Goal: Task Accomplishment & Management: Complete application form

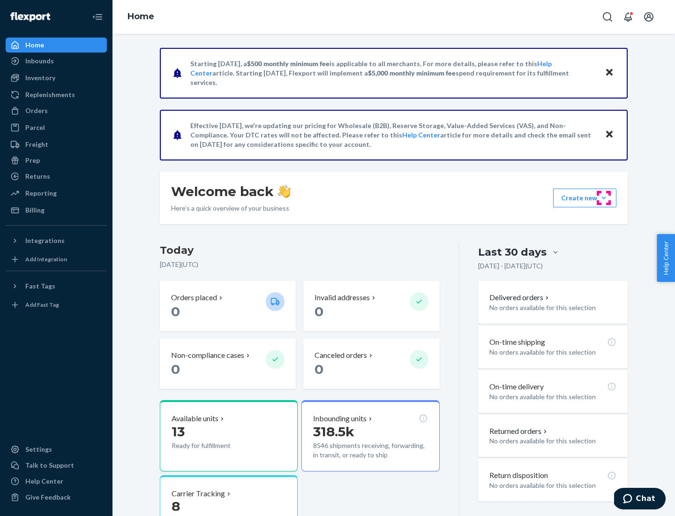
click at [604, 198] on button "Create new Create new inbound Create new order Create new product" at bounding box center [584, 198] width 63 height 19
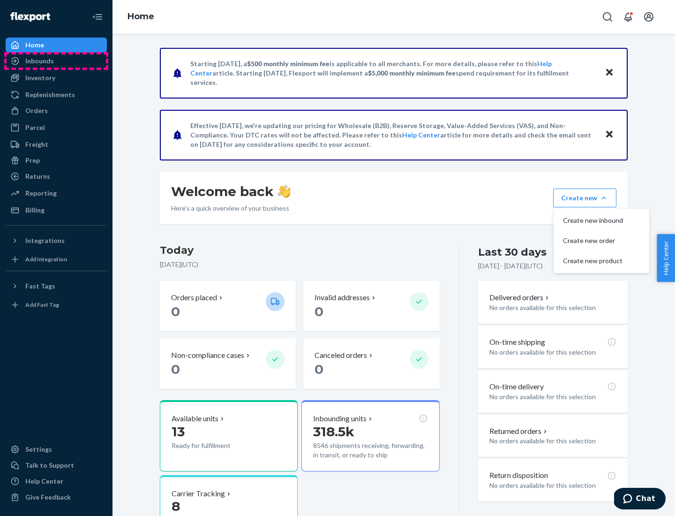
click at [56, 61] on div "Inbounds" at bounding box center [56, 60] width 99 height 13
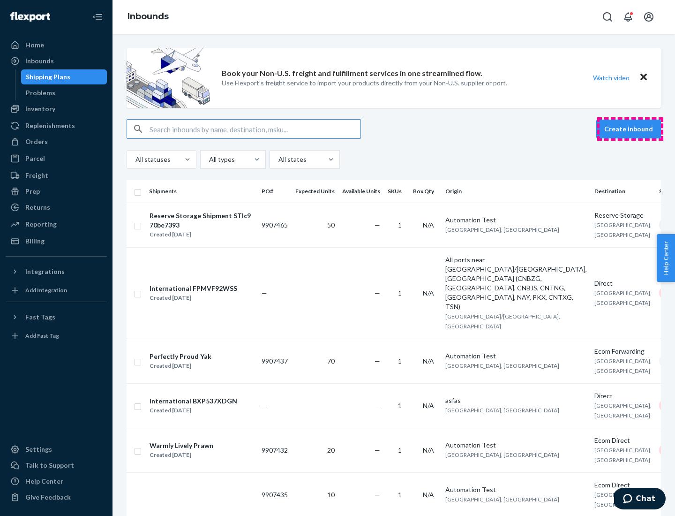
click at [630, 129] on button "Create inbound" at bounding box center [628, 129] width 65 height 19
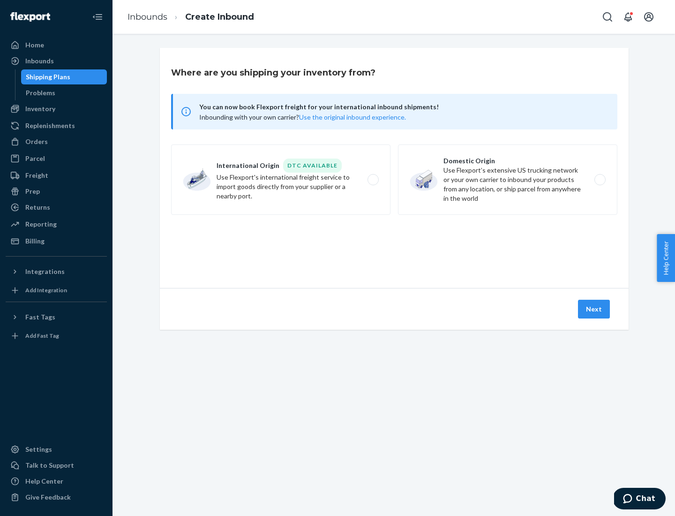
click at [508, 180] on label "Domestic Origin Use Flexport’s extensive US trucking network or your own carrie…" at bounding box center [507, 179] width 219 height 70
click at [600, 180] on input "Domestic Origin Use Flexport’s extensive US trucking network or your own carrie…" at bounding box center [603, 180] width 6 height 6
radio input "true"
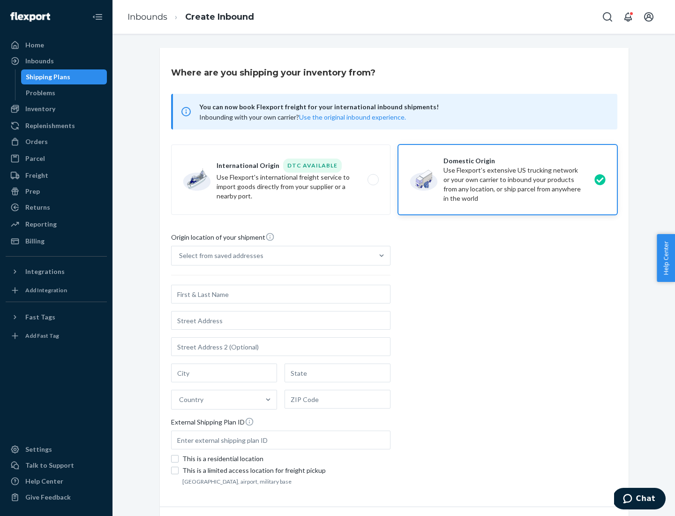
click at [219, 256] on div "Select from saved addresses" at bounding box center [221, 255] width 84 height 9
click at [180, 256] on input "Select from saved addresses" at bounding box center [179, 255] width 1 height 9
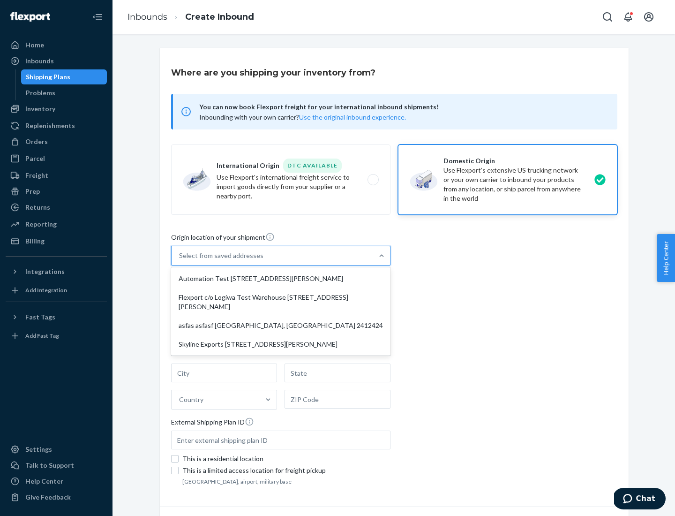
scroll to position [4, 0]
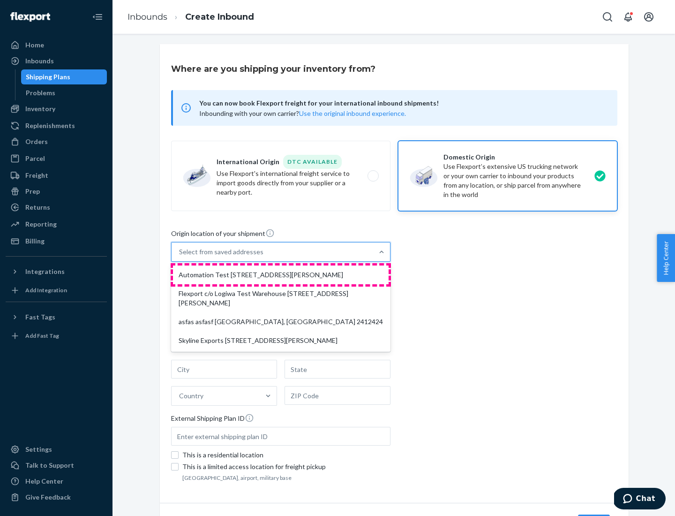
click at [281, 275] on div "Automation Test [STREET_ADDRESS][PERSON_NAME]" at bounding box center [281, 274] width 216 height 19
click at [180, 256] on input "option Automation Test [STREET_ADDRESS][PERSON_NAME] focused, 1 of 4. 4 results…" at bounding box center [179, 251] width 1 height 9
type input "Automation Test"
type input "9th Floor"
type input "[GEOGRAPHIC_DATA]"
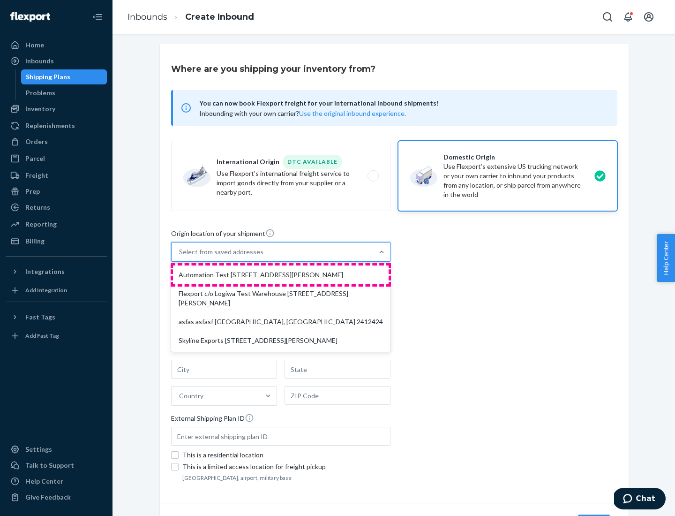
type input "CA"
type input "94104"
type input "[STREET_ADDRESS][PERSON_NAME]"
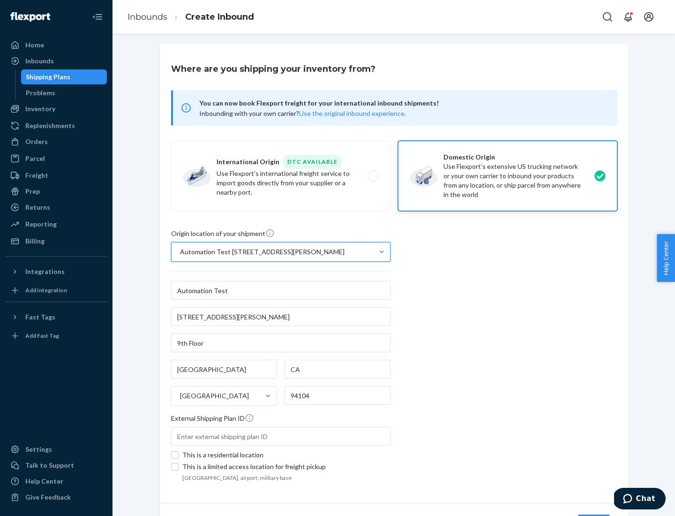
scroll to position [55, 0]
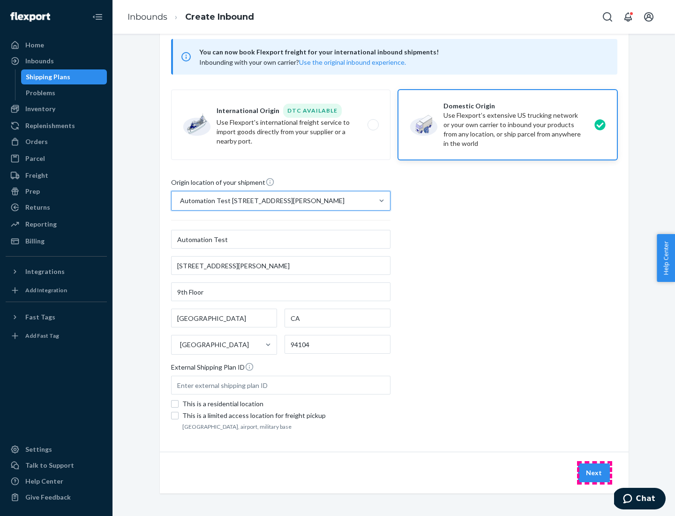
click at [595, 473] on button "Next" at bounding box center [594, 472] width 32 height 19
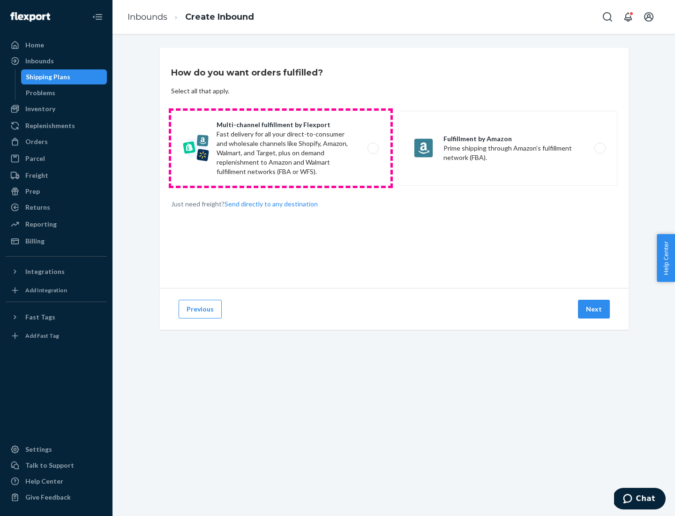
click at [281, 148] on label "Multi-channel fulfillment by Flexport Fast delivery for all your direct-to-cons…" at bounding box center [280, 148] width 219 height 75
click at [373, 148] on input "Multi-channel fulfillment by Flexport Fast delivery for all your direct-to-cons…" at bounding box center [376, 148] width 6 height 6
radio input "true"
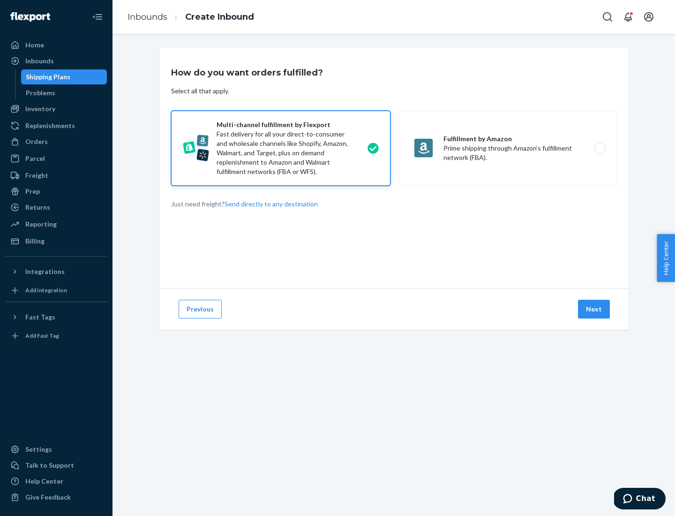
click at [595, 309] on button "Next" at bounding box center [594, 309] width 32 height 19
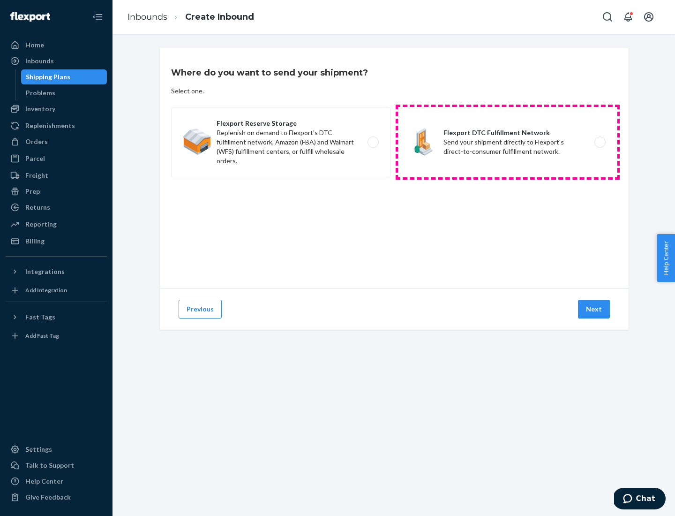
click at [508, 142] on label "Flexport DTC Fulfillment Network Send your shipment directly to Flexport's dire…" at bounding box center [507, 142] width 219 height 70
click at [600, 142] on input "Flexport DTC Fulfillment Network Send your shipment directly to Flexport's dire…" at bounding box center [603, 142] width 6 height 6
radio input "true"
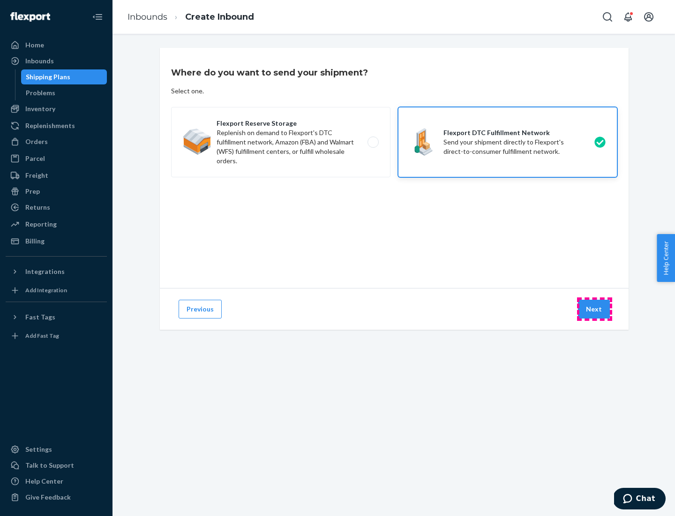
click at [595, 309] on button "Next" at bounding box center [594, 309] width 32 height 19
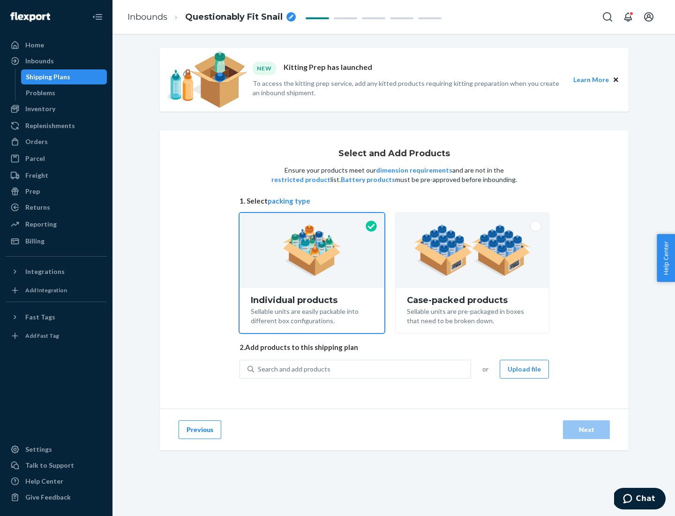
click at [473, 250] on img at bounding box center [472, 251] width 117 height 52
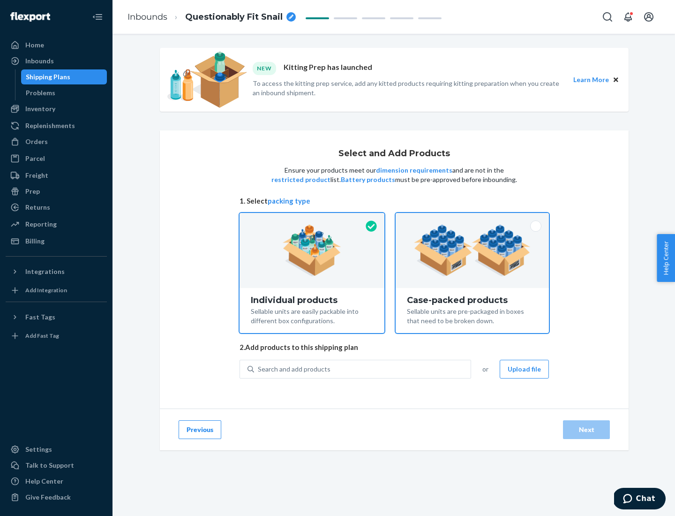
click at [473, 219] on input "Case-packed products Sellable units are pre-packaged in boxes that need to be b…" at bounding box center [472, 216] width 6 height 6
radio input "true"
radio input "false"
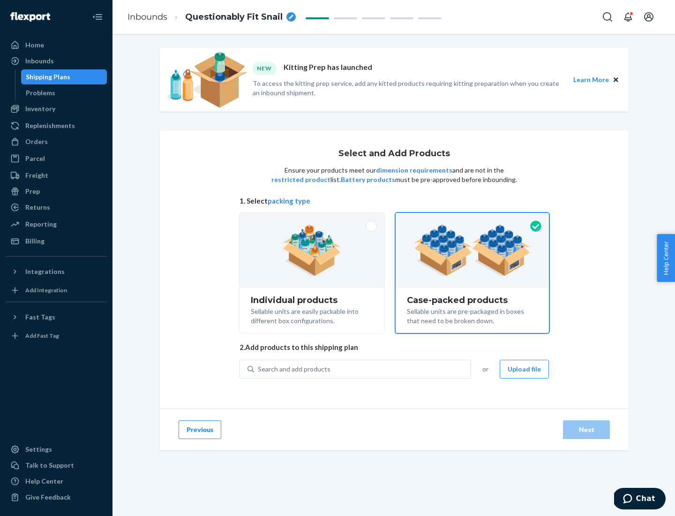
click at [363, 369] on div "Search and add products" at bounding box center [362, 369] width 217 height 17
click at [259, 369] on input "Search and add products" at bounding box center [258, 368] width 1 height 9
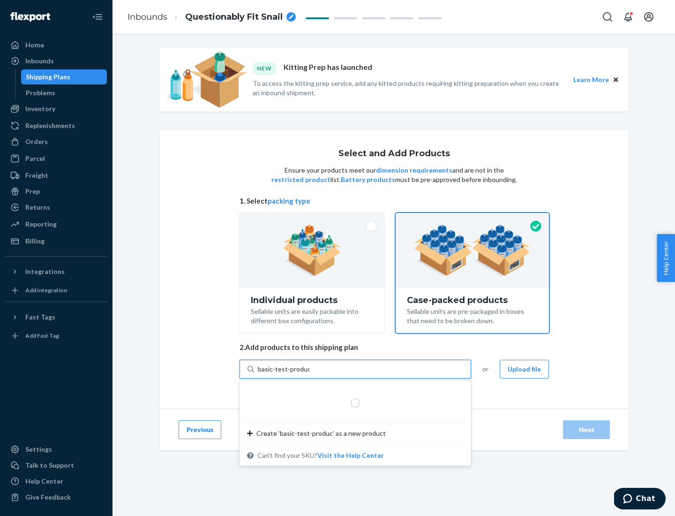
type input "basic-test-product-1"
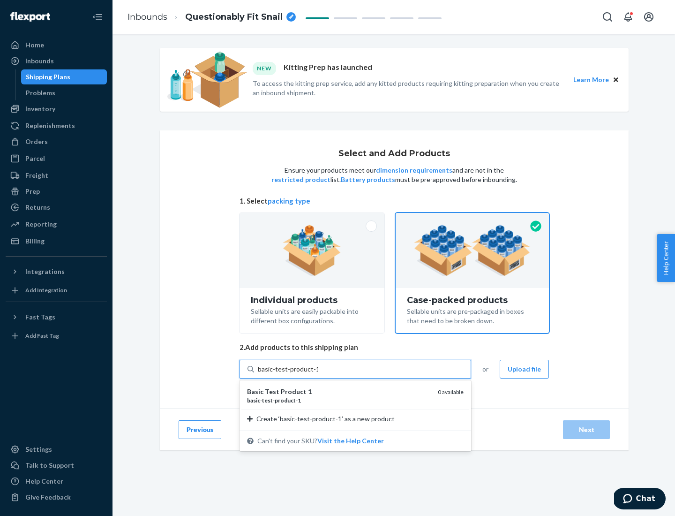
click at [339, 400] on div "basic - test - product - 1" at bounding box center [338, 400] width 183 height 8
click at [318, 374] on input "basic-test-product-1" at bounding box center [288, 368] width 60 height 9
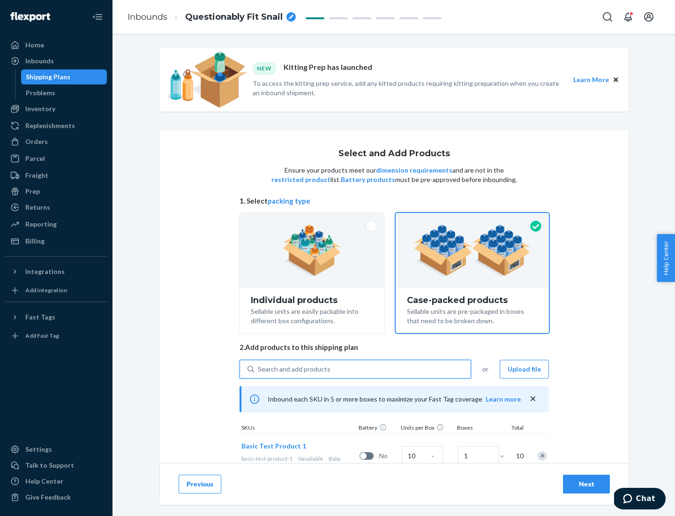
scroll to position [34, 0]
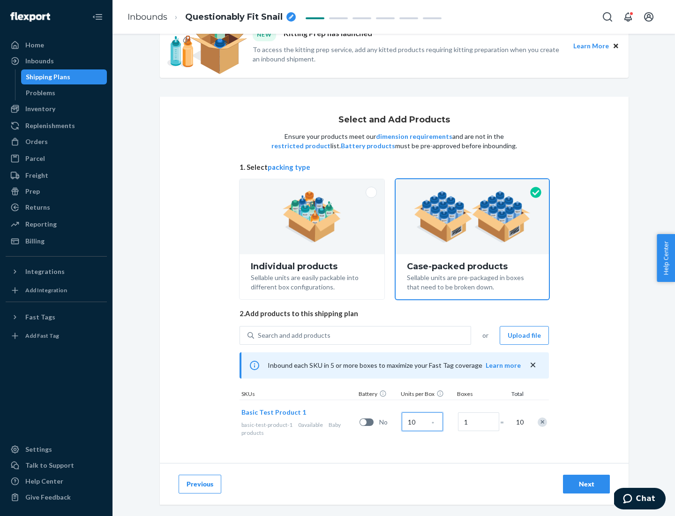
type input "10"
type input "7"
click at [587, 484] on div "Next" at bounding box center [586, 483] width 31 height 9
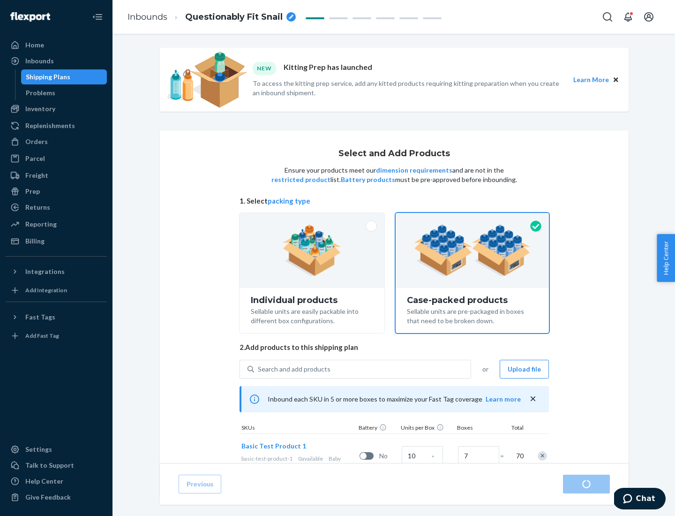
radio input "true"
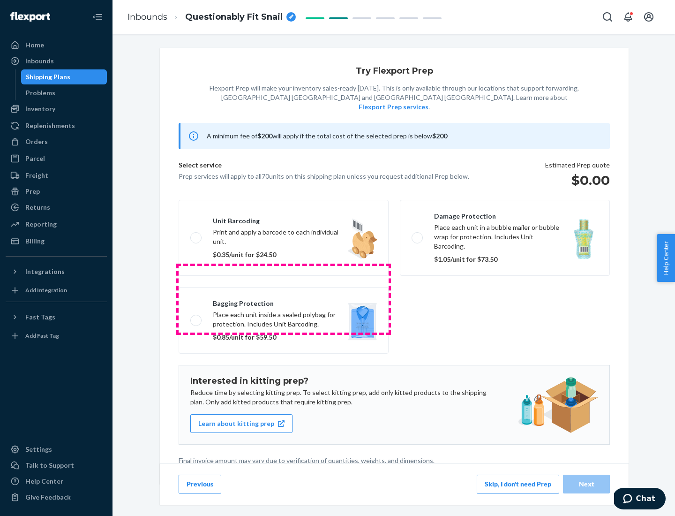
scroll to position [2, 0]
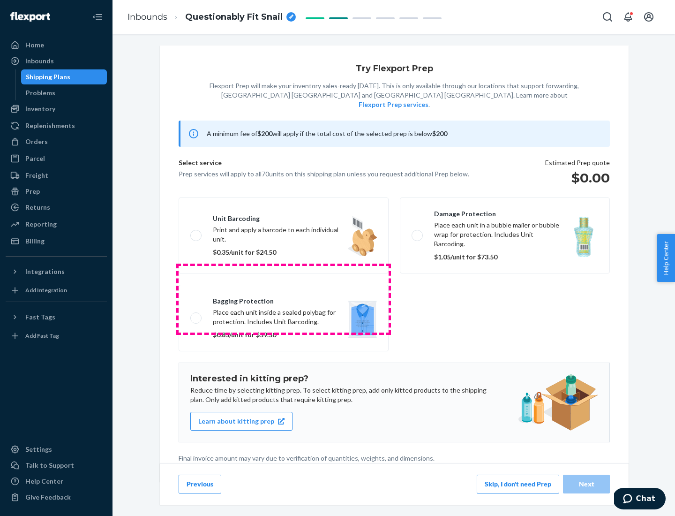
click at [284, 299] on label "Bagging protection Place each unit inside a sealed polybag for protection. Incl…" at bounding box center [284, 318] width 210 height 67
click at [196, 315] on input "Bagging protection Place each unit inside a sealed polybag for protection. Incl…" at bounding box center [193, 318] width 6 height 6
checkbox input "true"
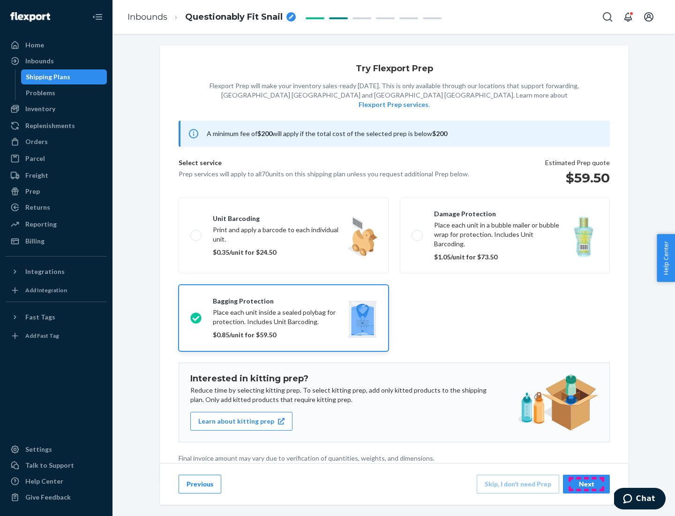
click at [587, 483] on div "Next" at bounding box center [586, 483] width 31 height 9
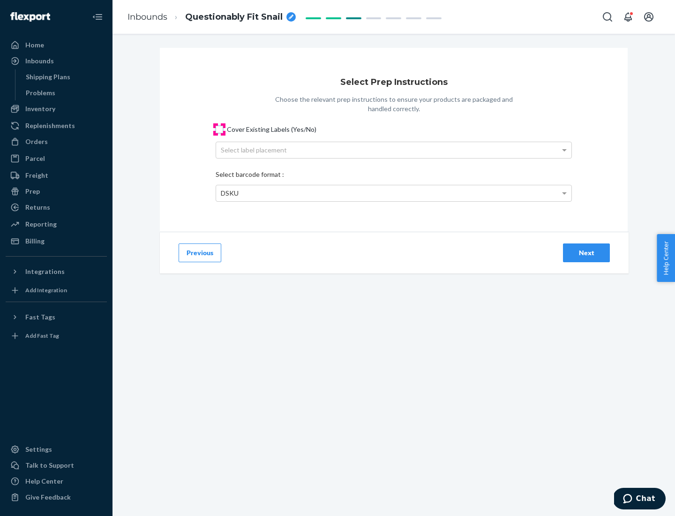
click at [219, 129] on input "Cover Existing Labels (Yes/No)" at bounding box center [220, 130] width 8 height 8
checkbox input "true"
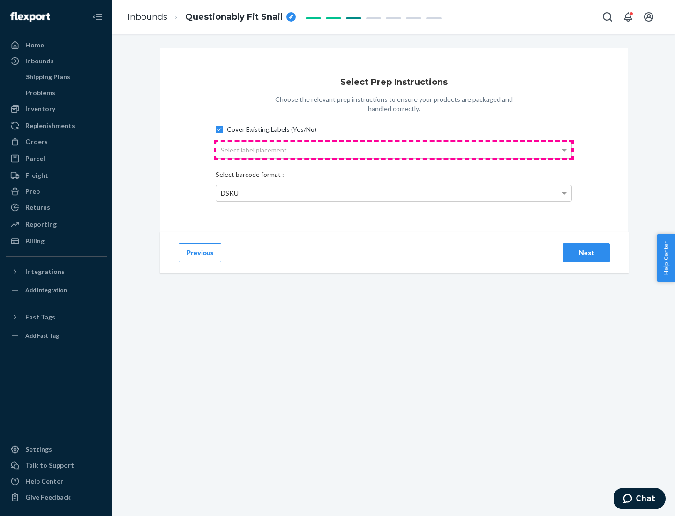
click at [394, 150] on div "Select label placement" at bounding box center [393, 150] width 355 height 16
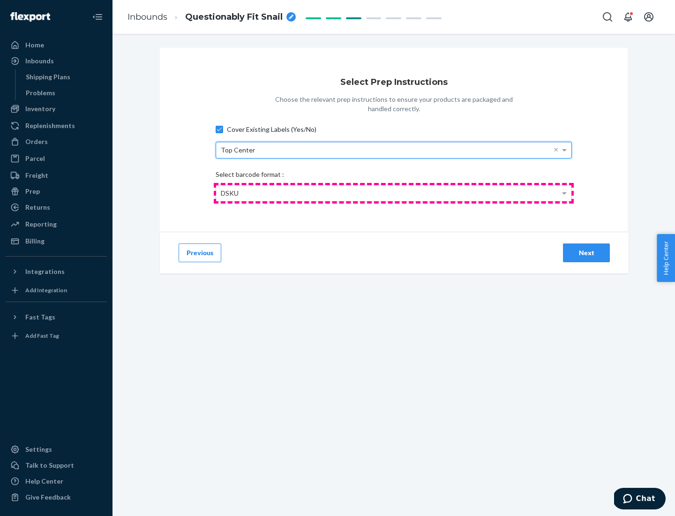
click at [394, 193] on div "DSKU" at bounding box center [393, 193] width 355 height 16
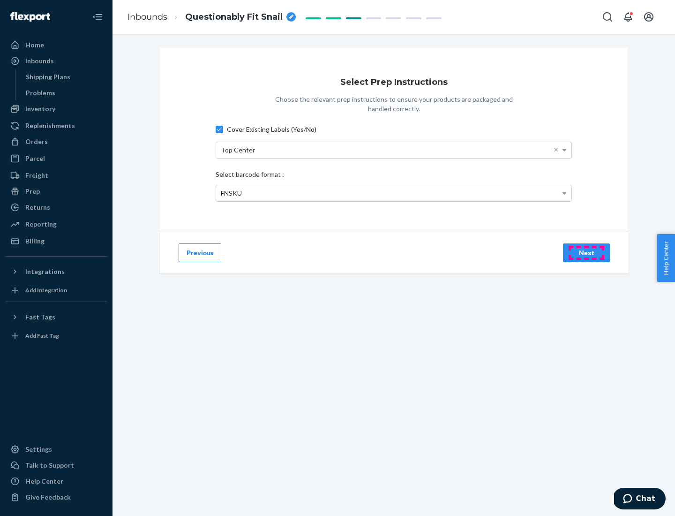
click at [587, 252] on div "Next" at bounding box center [586, 252] width 31 height 9
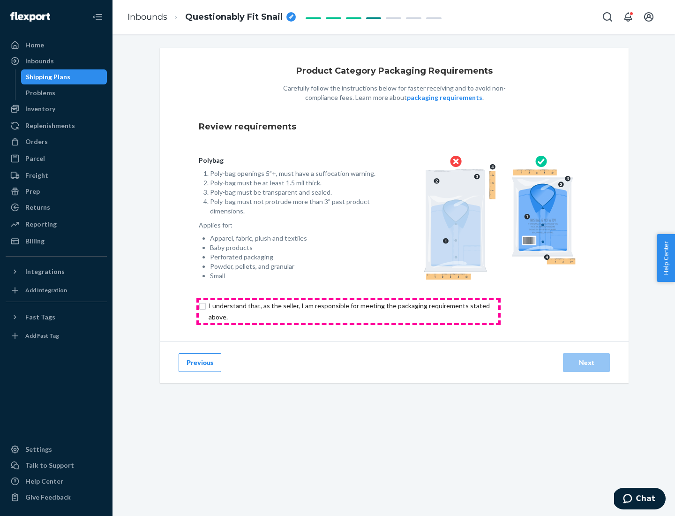
click at [348, 311] on input "checkbox" at bounding box center [355, 311] width 312 height 23
checkbox input "true"
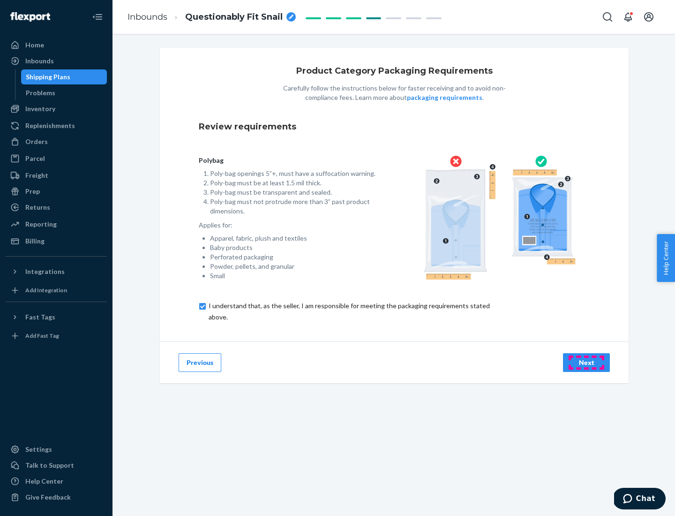
click at [587, 362] on div "Next" at bounding box center [586, 362] width 31 height 9
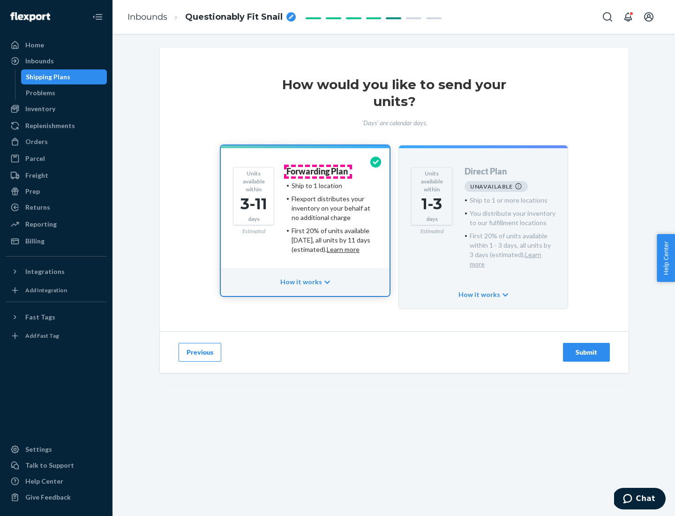
click at [318, 171] on h4 "Forwarding Plan" at bounding box center [317, 171] width 61 height 9
click at [587, 347] on div "Submit" at bounding box center [586, 351] width 31 height 9
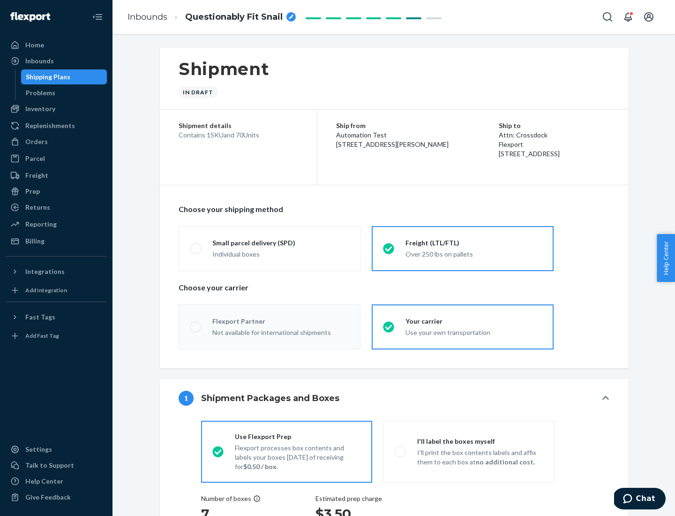
radio input "true"
radio input "false"
radio input "true"
radio input "false"
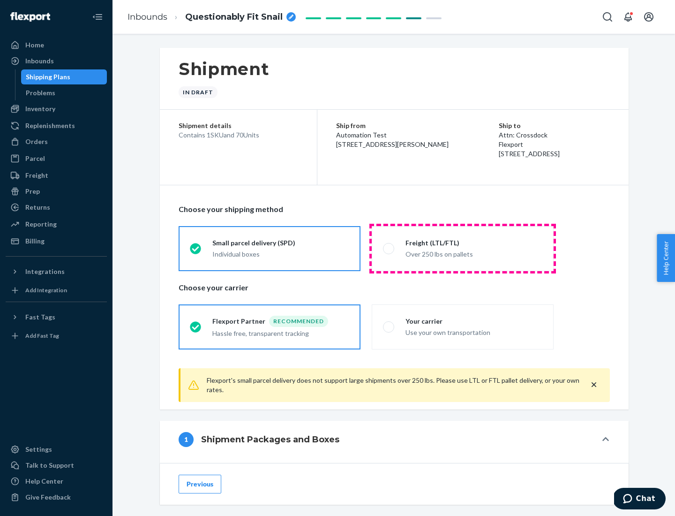
click at [463, 248] on div "Over 250 lbs on pallets" at bounding box center [474, 253] width 137 height 11
click at [389, 248] on input "Freight (LTL/FTL) Over 250 lbs on pallets" at bounding box center [386, 248] width 6 height 6
radio input "true"
radio input "false"
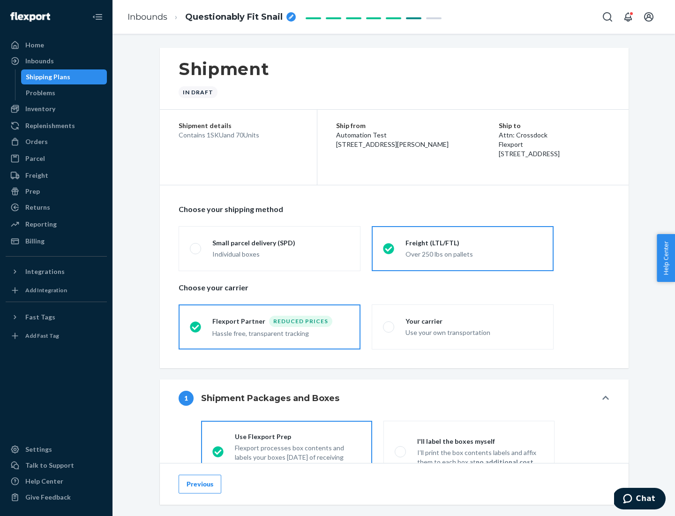
scroll to position [52, 0]
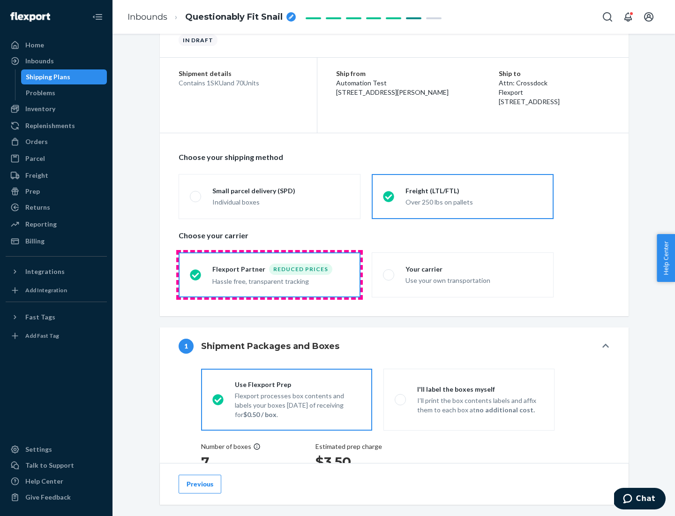
click at [270, 275] on div "Hassle free, transparent tracking" at bounding box center [280, 280] width 137 height 11
click at [196, 274] on input "Flexport Partner Reduced prices Hassle free, transparent tracking" at bounding box center [193, 275] width 6 height 6
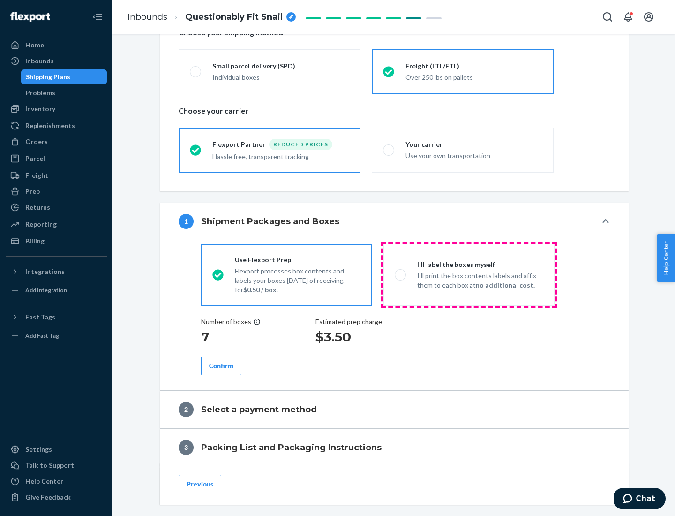
click at [469, 274] on p "I’ll print the box contents labels and affix them to each box at no additional …" at bounding box center [480, 280] width 126 height 19
click at [401, 274] on input "I'll label the boxes myself I’ll print the box contents labels and affix them t…" at bounding box center [398, 275] width 6 height 6
radio input "true"
radio input "false"
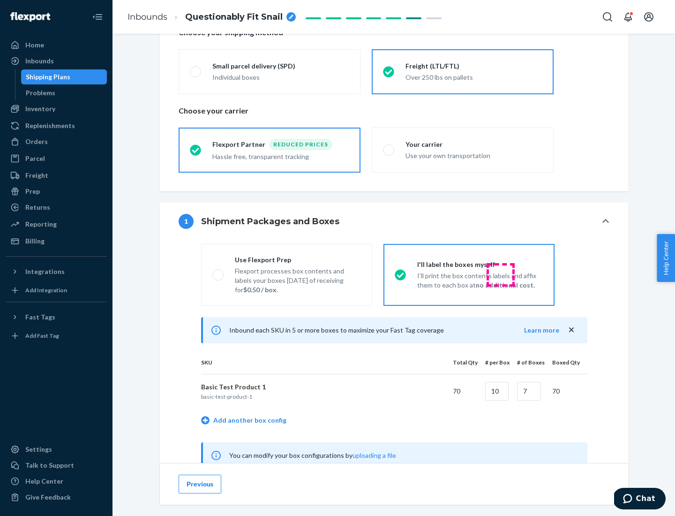
scroll to position [293, 0]
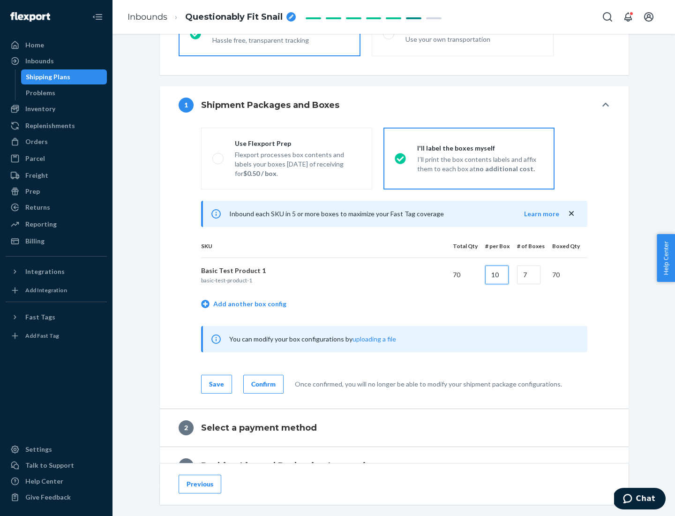
type input "10"
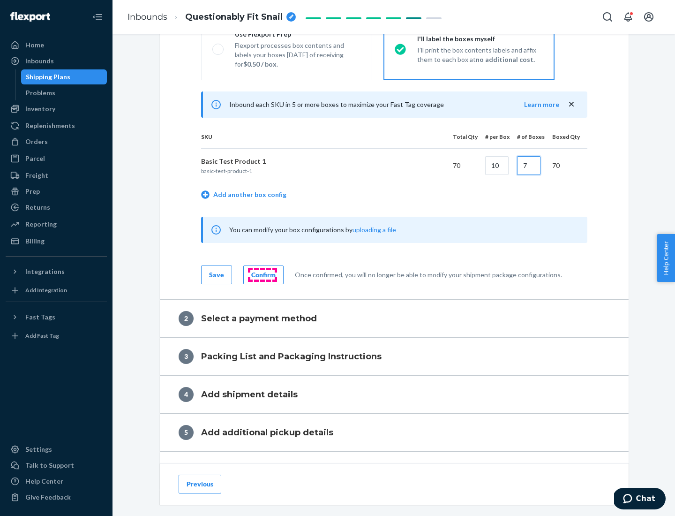
type input "7"
click at [262, 274] on div "Confirm" at bounding box center [263, 274] width 24 height 9
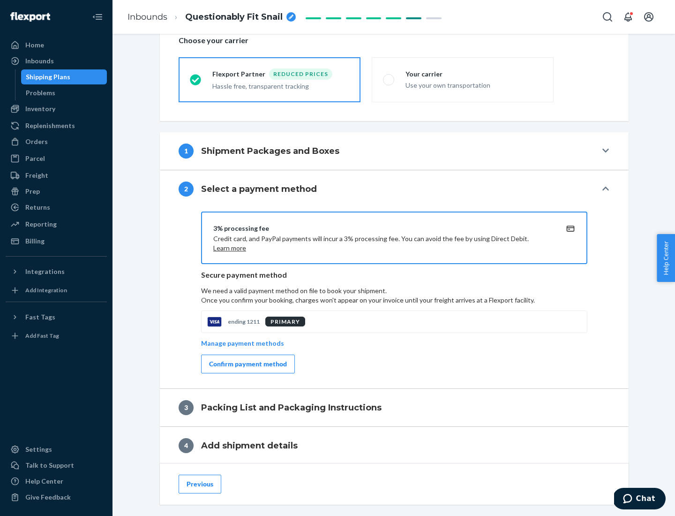
scroll to position [336, 0]
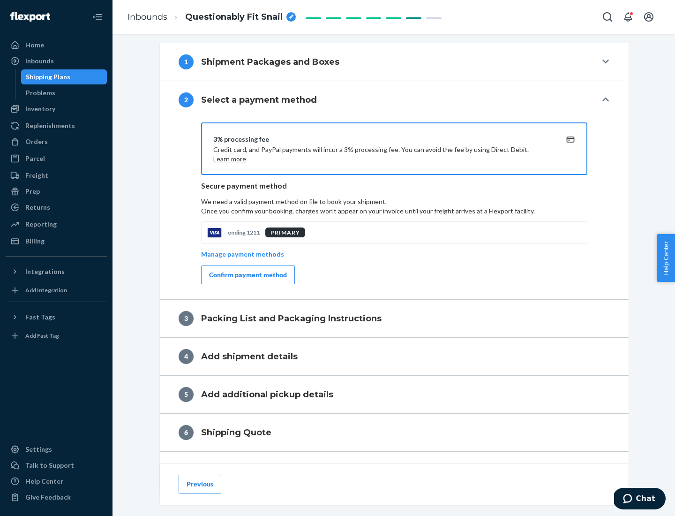
click at [247, 275] on div "Confirm payment method" at bounding box center [248, 274] width 78 height 9
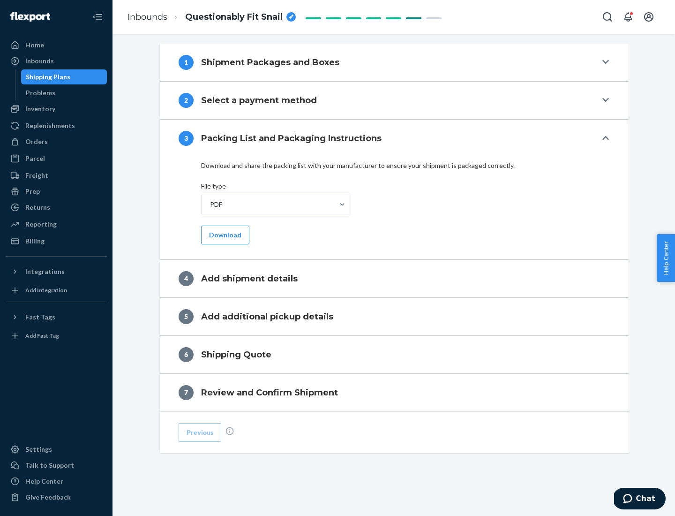
scroll to position [296, 0]
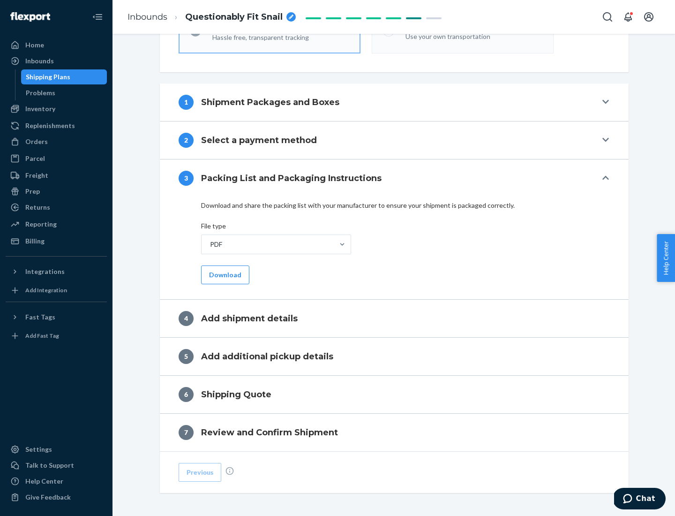
click at [224, 274] on button "Download" at bounding box center [225, 274] width 48 height 19
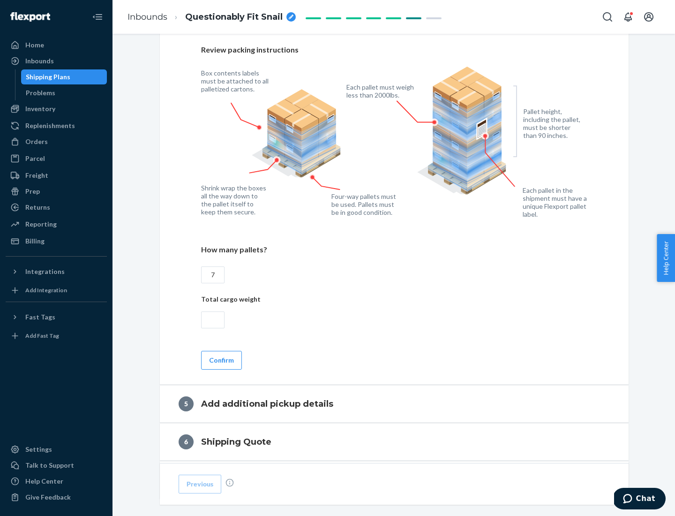
scroll to position [609, 0]
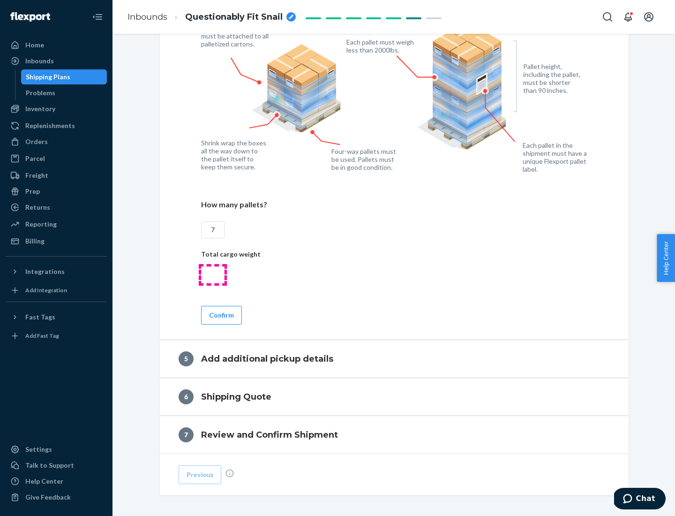
type input "7"
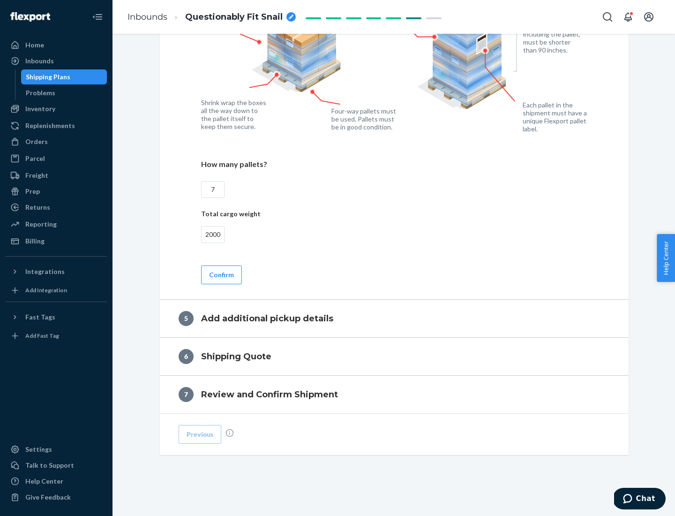
type input "2000"
click at [221, 274] on button "Confirm" at bounding box center [221, 274] width 41 height 19
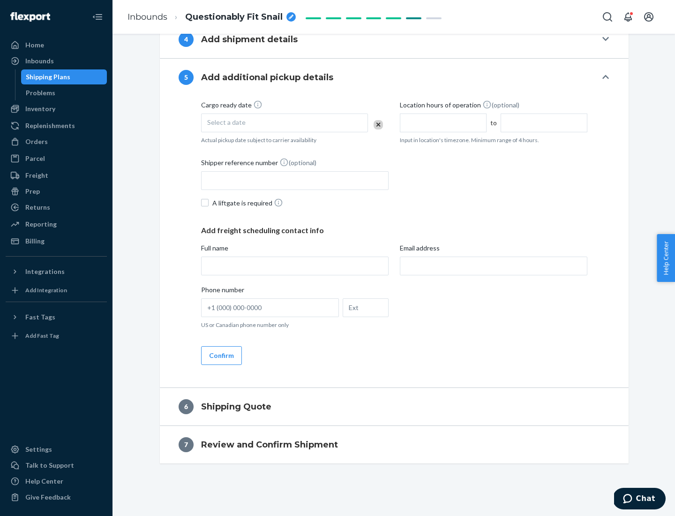
scroll to position [321, 0]
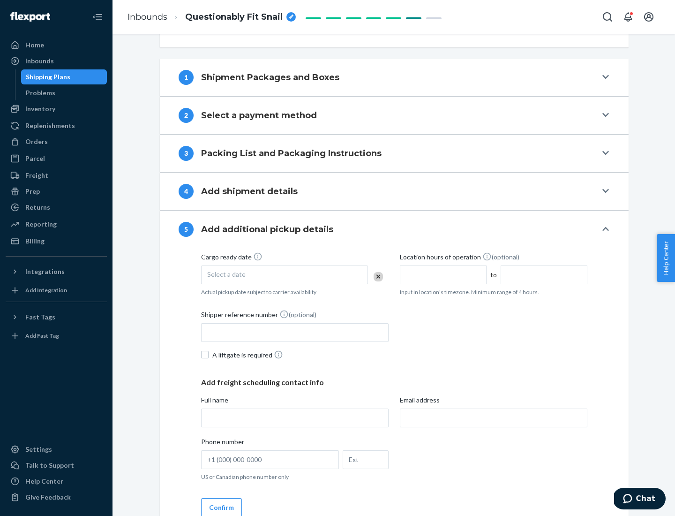
click at [285, 274] on div "Select a date" at bounding box center [284, 274] width 167 height 19
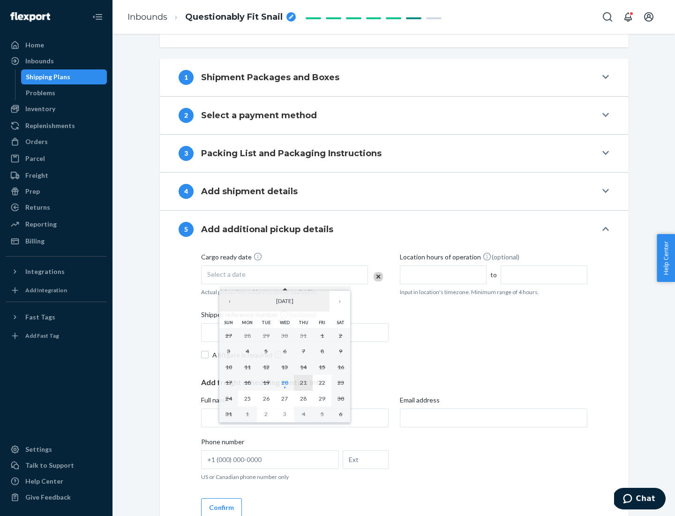
click at [303, 382] on abbr "21" at bounding box center [303, 382] width 7 height 7
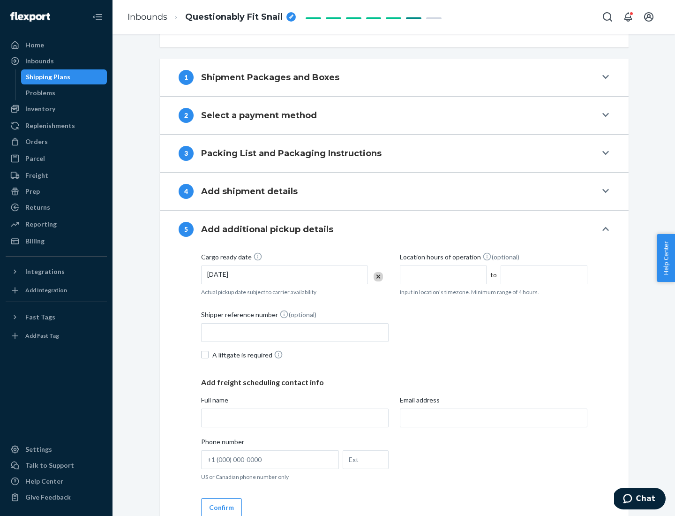
scroll to position [464, 0]
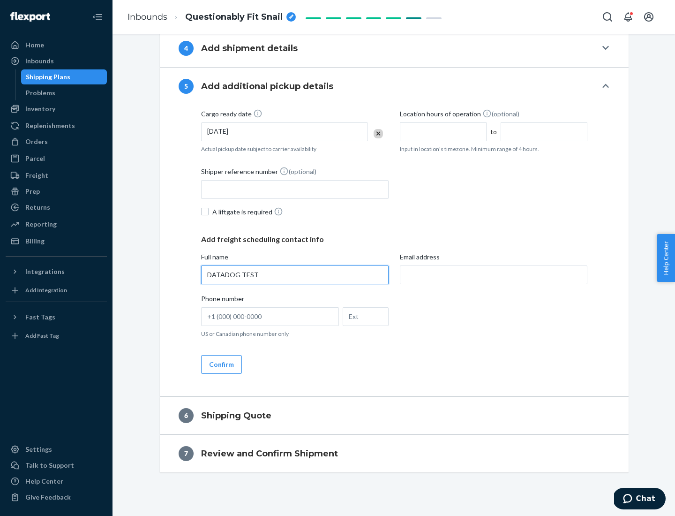
type input "DATADOG TEST"
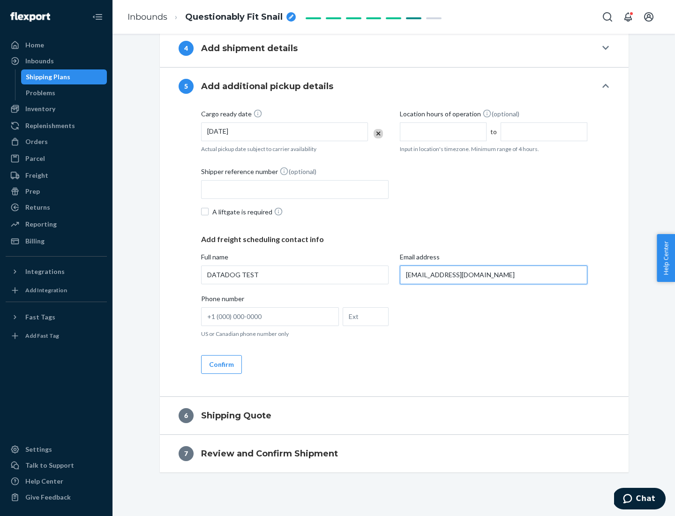
scroll to position [473, 0]
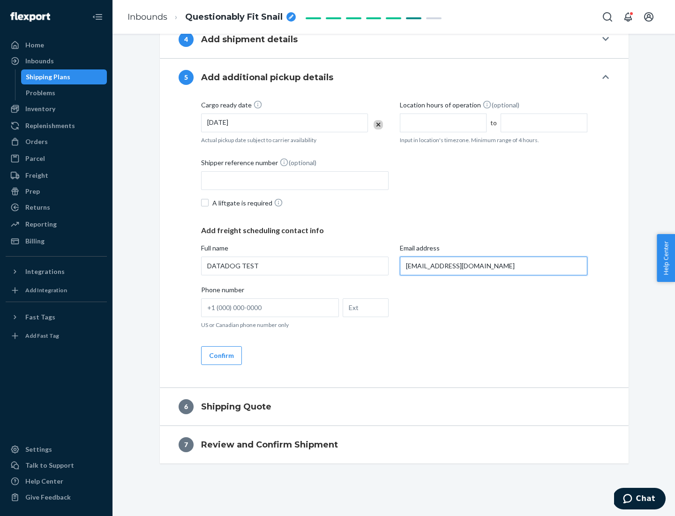
type input "[EMAIL_ADDRESS][DOMAIN_NAME]"
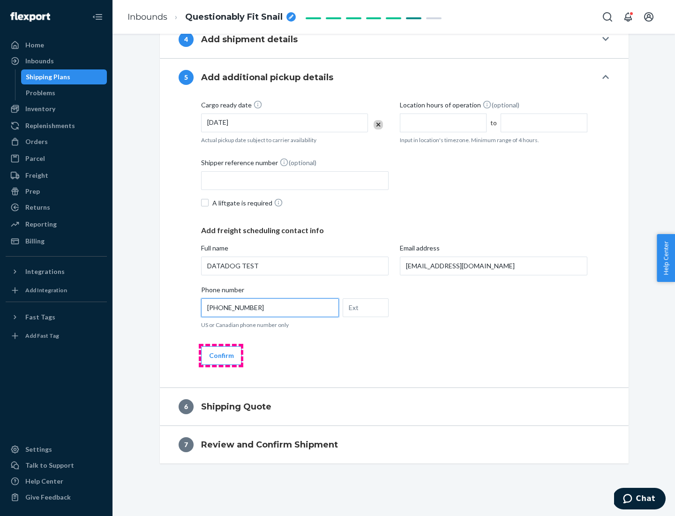
type input "[PHONE_NUMBER]"
click at [221, 355] on button "Confirm" at bounding box center [221, 355] width 41 height 19
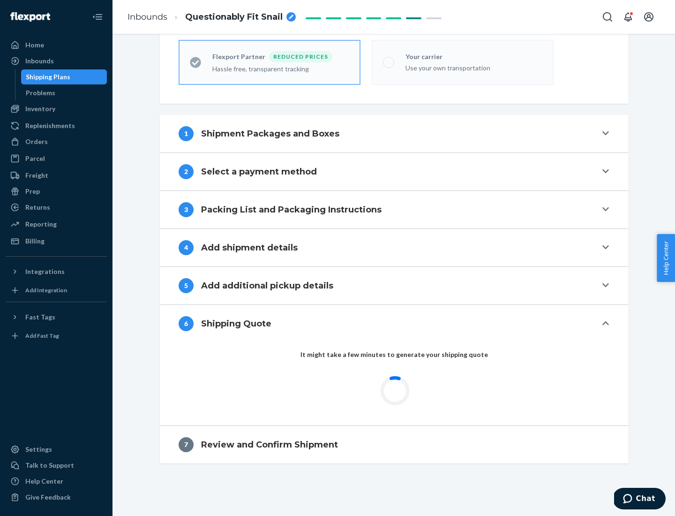
scroll to position [298, 0]
